Goal: Task Accomplishment & Management: Manage account settings

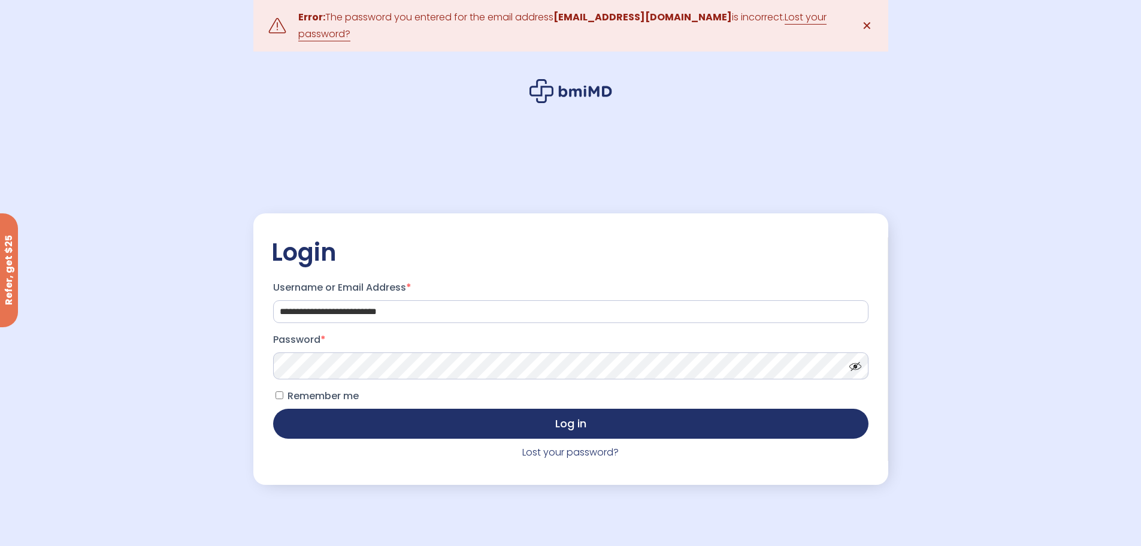
click at [362, 349] on label "Password *" at bounding box center [570, 339] width 595 height 19
click at [273, 408] on button "Log in" at bounding box center [570, 423] width 595 height 30
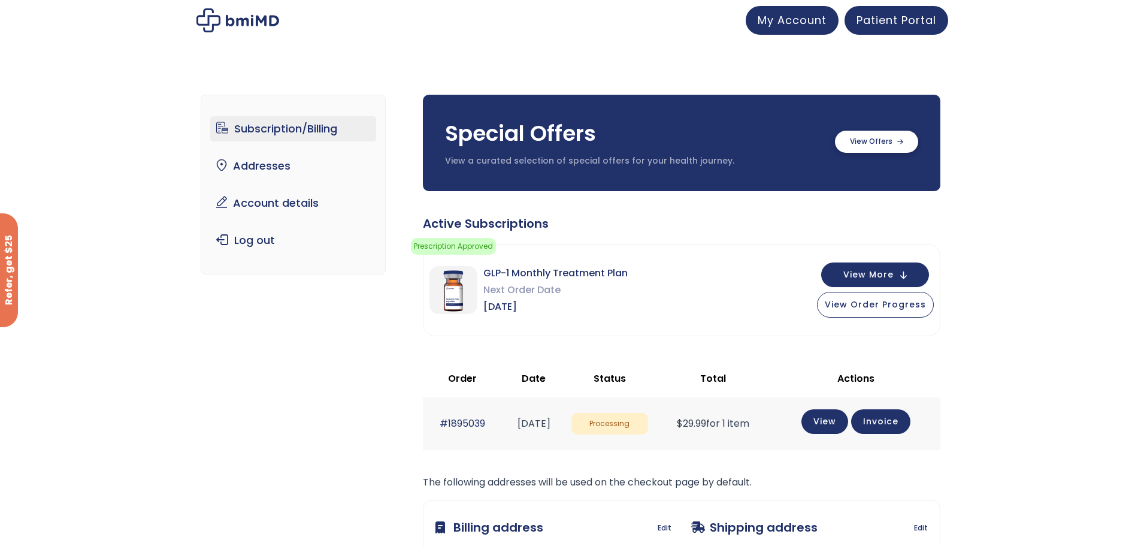
click at [862, 137] on label at bounding box center [876, 142] width 83 height 22
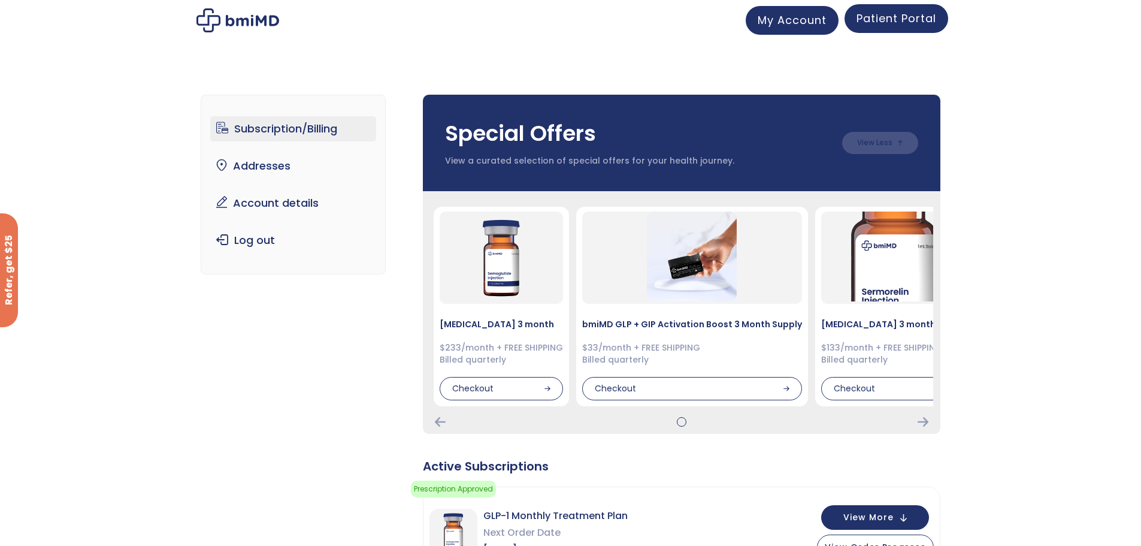
click at [888, 19] on span "Patient Portal" at bounding box center [896, 18] width 80 height 15
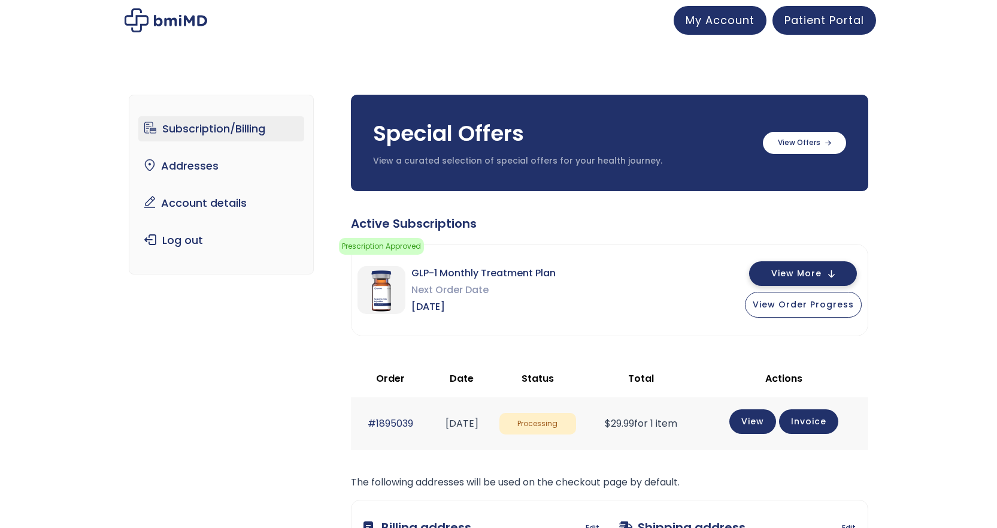
click at [770, 269] on button "View More" at bounding box center [803, 273] width 108 height 25
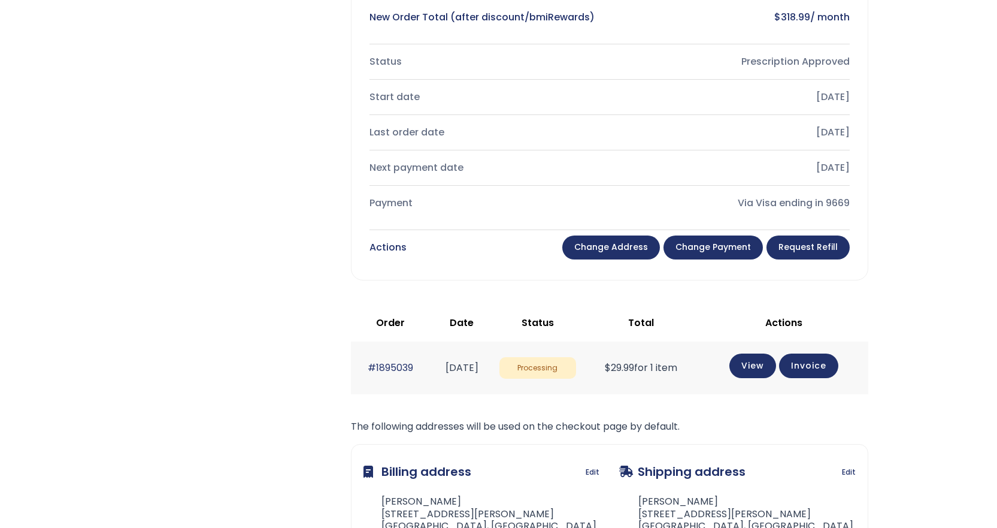
scroll to position [479, 0]
click at [402, 361] on link "#1895039" at bounding box center [391, 367] width 46 height 14
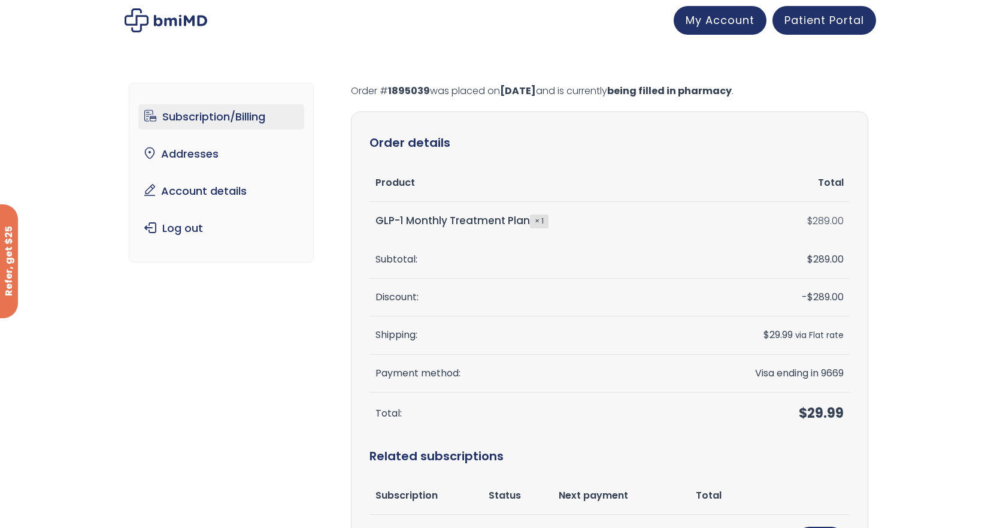
click at [211, 120] on link "Subscription/Billing" at bounding box center [221, 116] width 166 height 25
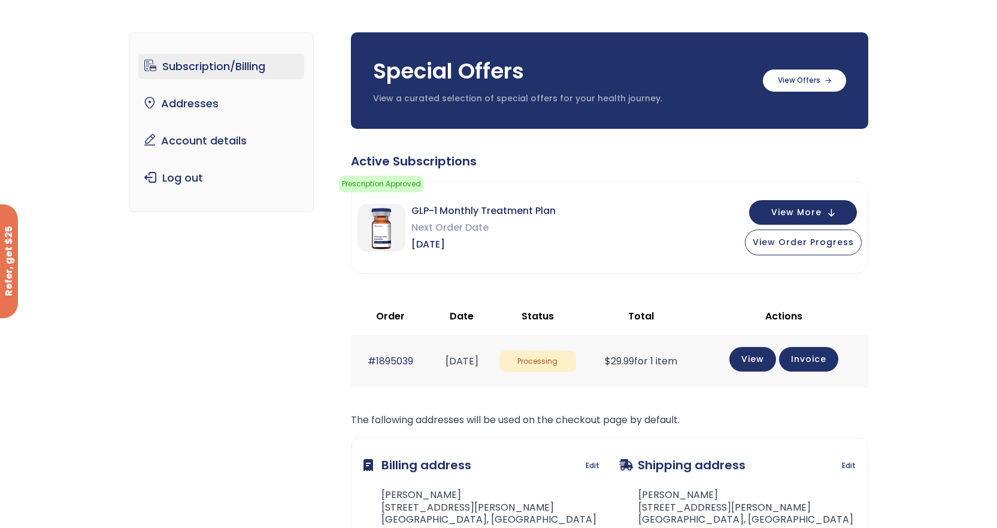
scroll to position [60, 0]
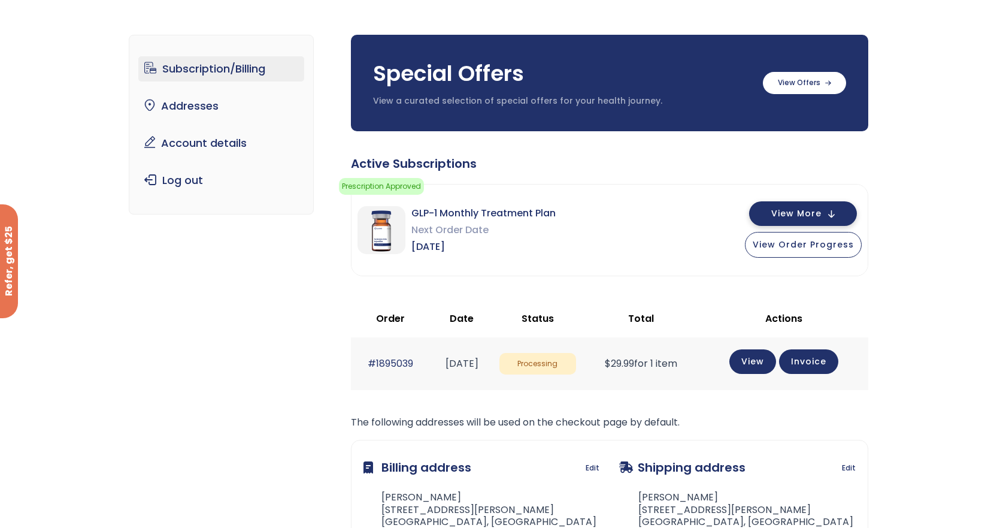
click at [794, 214] on span "View More" at bounding box center [796, 214] width 50 height 8
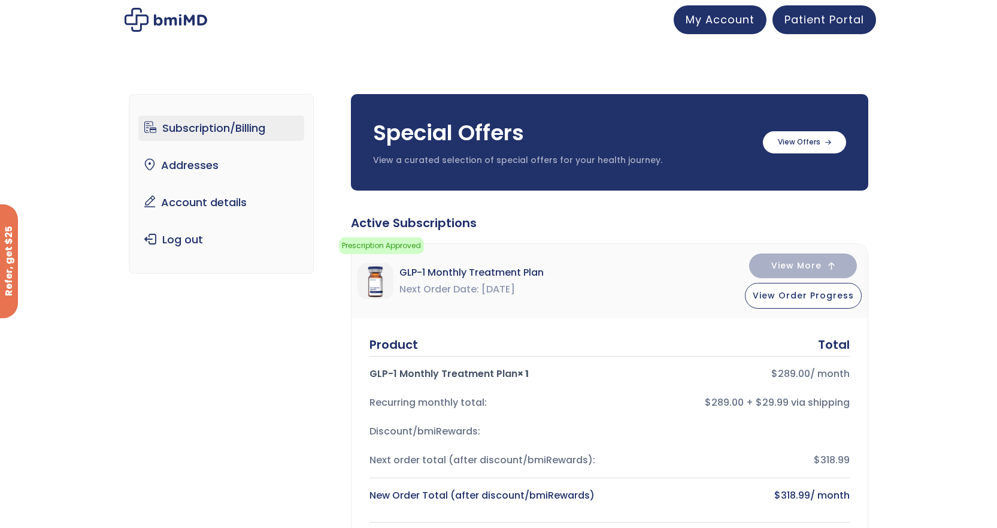
scroll to position [0, 0]
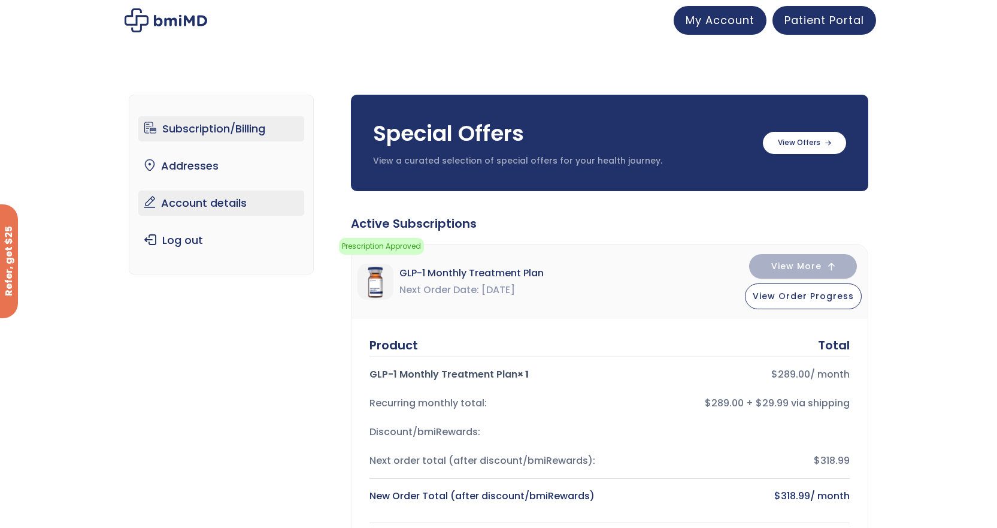
click at [257, 205] on link "Account details" at bounding box center [221, 202] width 166 height 25
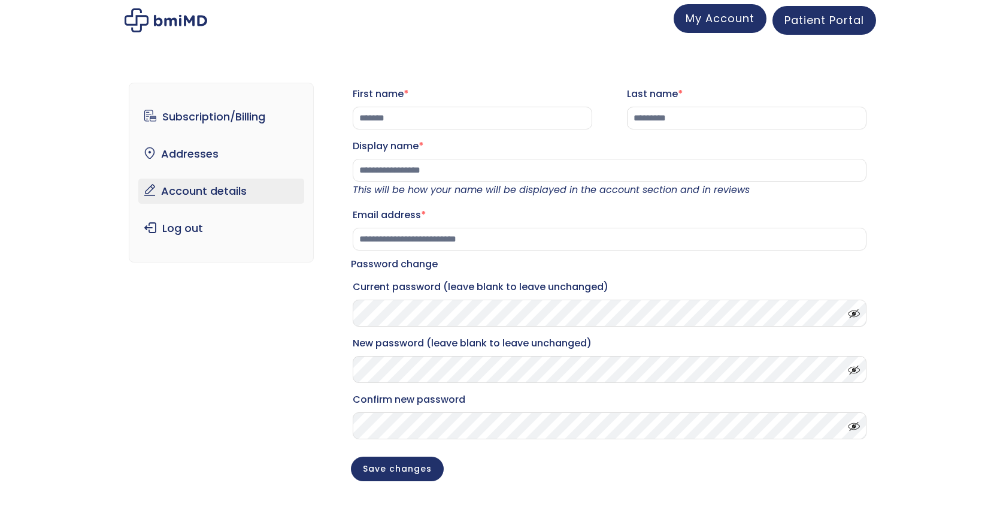
click at [717, 17] on span "My Account" at bounding box center [720, 18] width 69 height 15
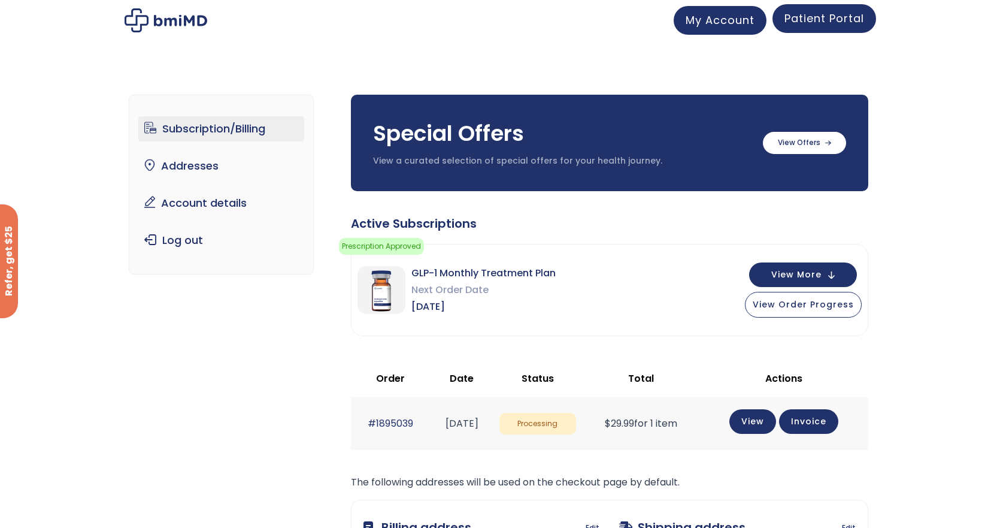
click at [793, 23] on span "Patient Portal" at bounding box center [824, 18] width 80 height 15
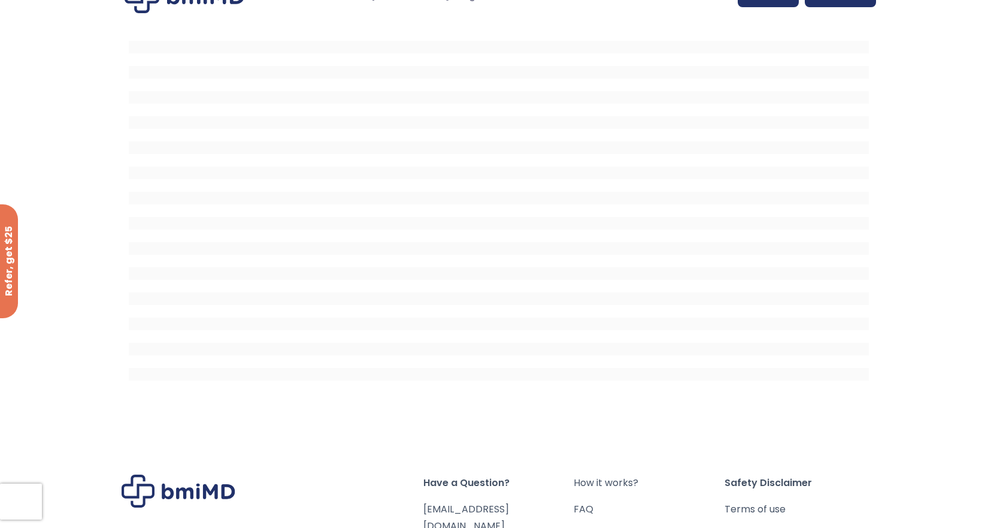
scroll to position [22, 0]
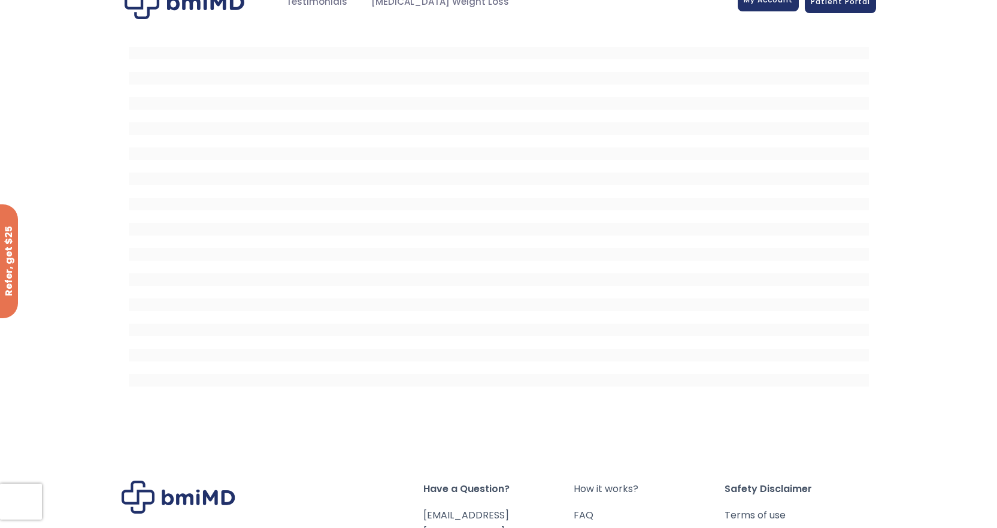
click at [750, 3] on span "My Account" at bounding box center [768, 0] width 49 height 10
click at [752, 4] on span "My Account" at bounding box center [768, 0] width 49 height 10
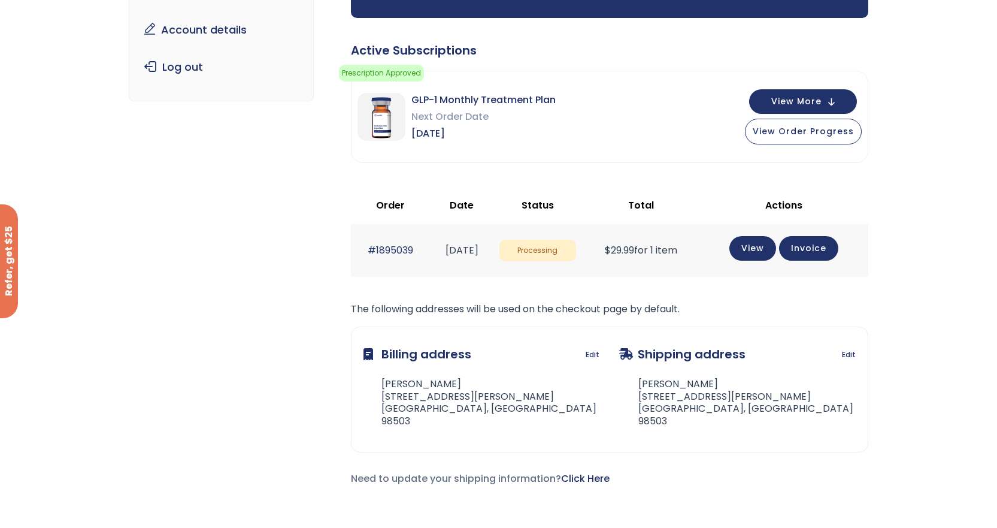
scroll to position [180, 0]
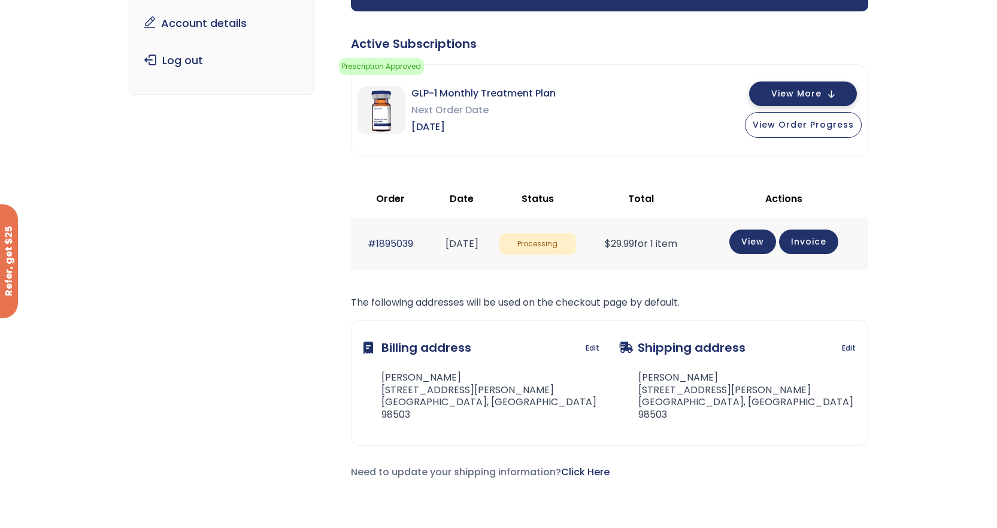
click at [801, 98] on span "View More" at bounding box center [796, 94] width 50 height 8
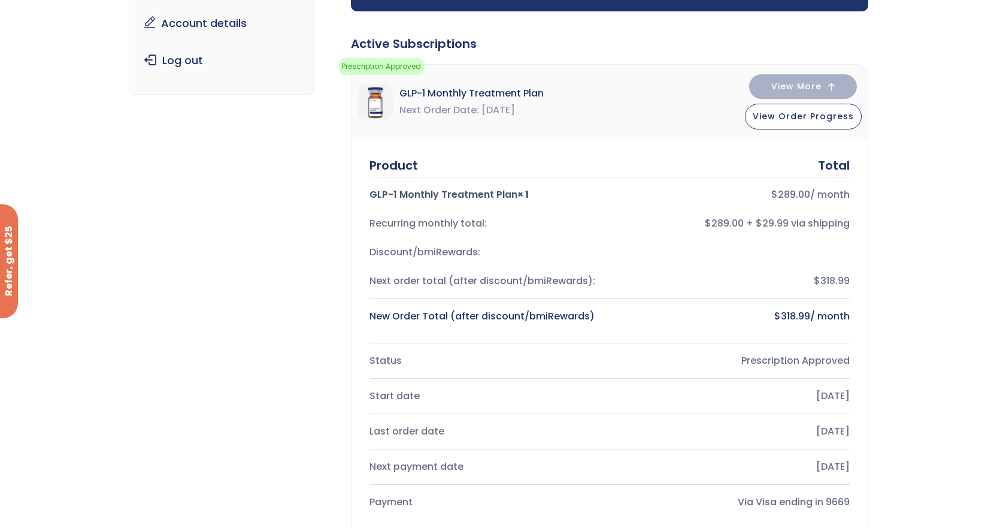
click at [799, 99] on div "View More View Order Progress" at bounding box center [803, 101] width 117 height 55
click at [790, 86] on span "View More" at bounding box center [796, 85] width 50 height 8
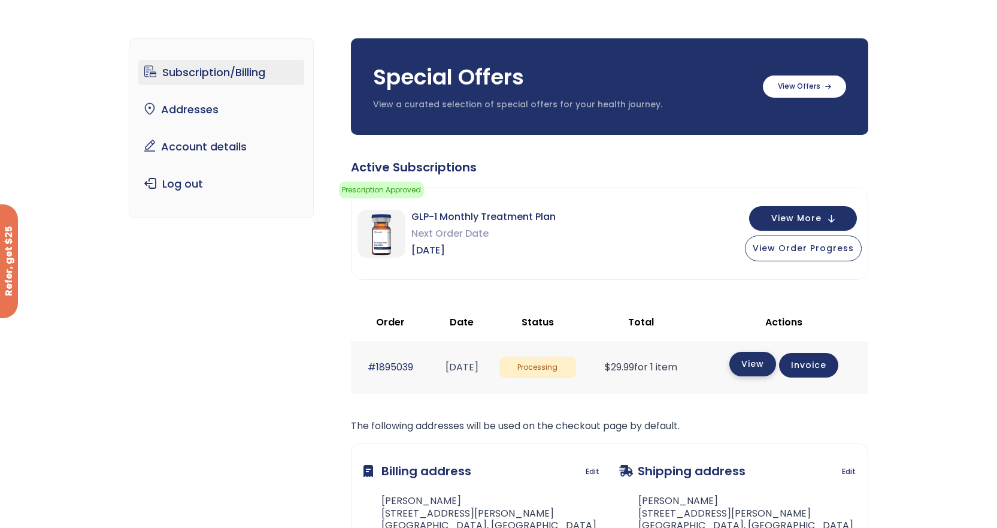
scroll to position [0, 0]
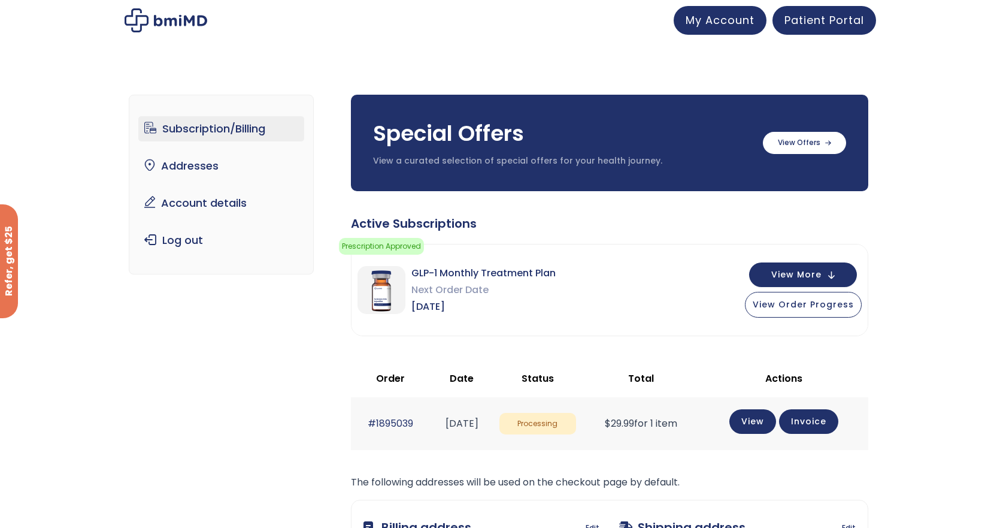
click at [219, 189] on ul "Subscription/Billing bmiRewards Addresses Account details Submit a Review Log o…" at bounding box center [221, 184] width 166 height 137
click at [214, 198] on link "Account details" at bounding box center [221, 202] width 166 height 25
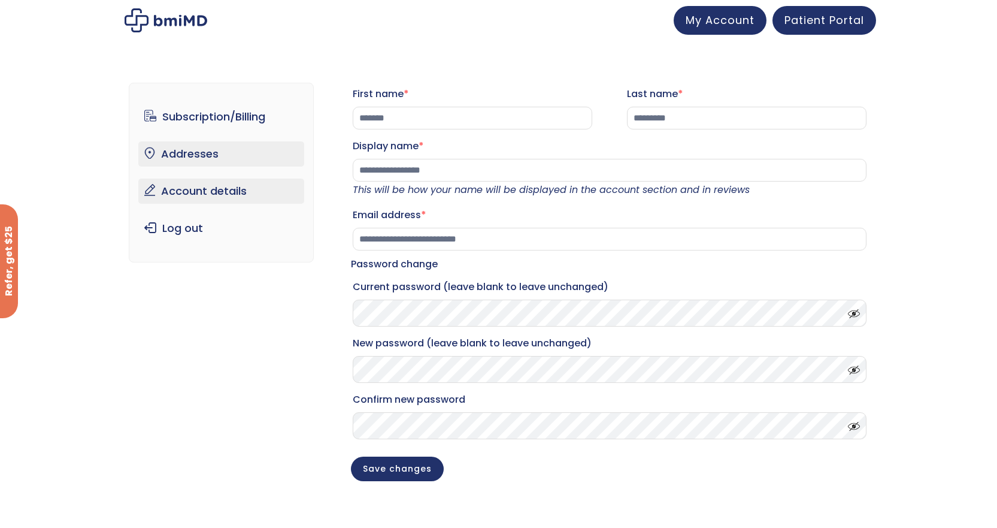
click at [225, 163] on link "Addresses" at bounding box center [221, 153] width 166 height 25
